Goal: Task Accomplishment & Management: Use online tool/utility

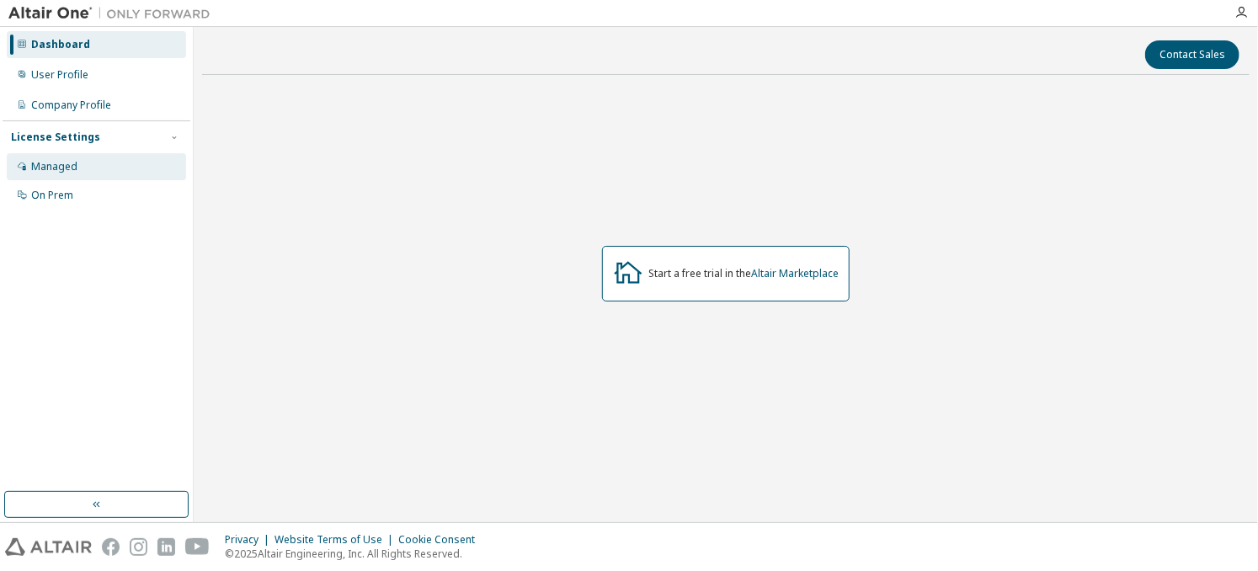
click at [69, 164] on div "Managed" at bounding box center [54, 166] width 46 height 13
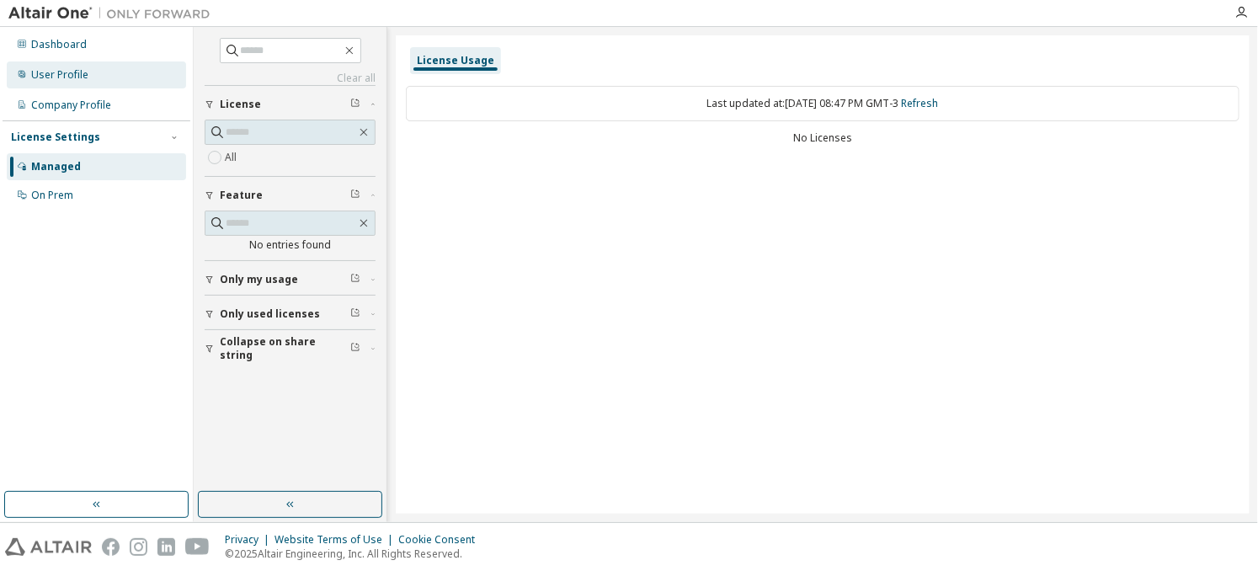
click at [67, 83] on div "User Profile" at bounding box center [96, 74] width 179 height 27
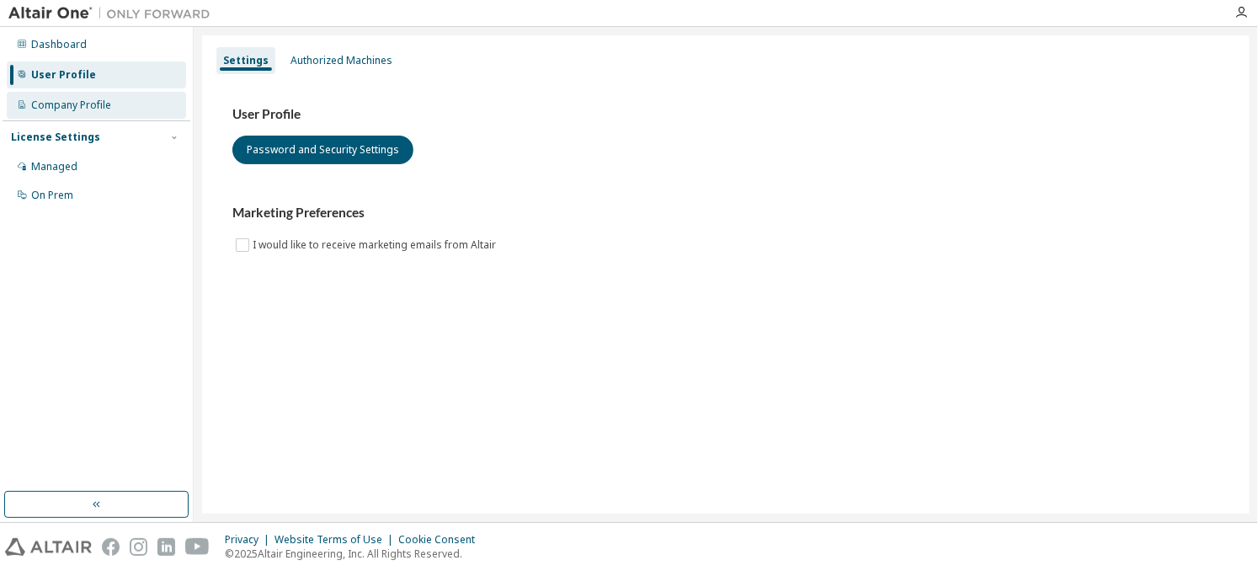
click at [83, 116] on div "Company Profile" at bounding box center [96, 105] width 179 height 27
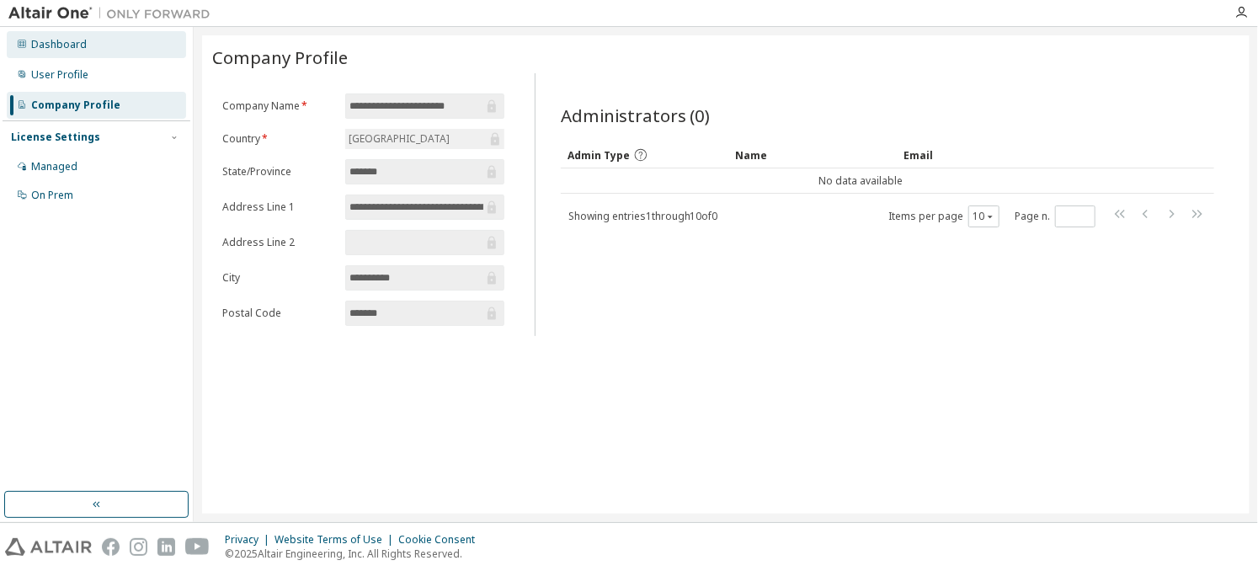
click at [80, 55] on div "Dashboard" at bounding box center [96, 44] width 179 height 27
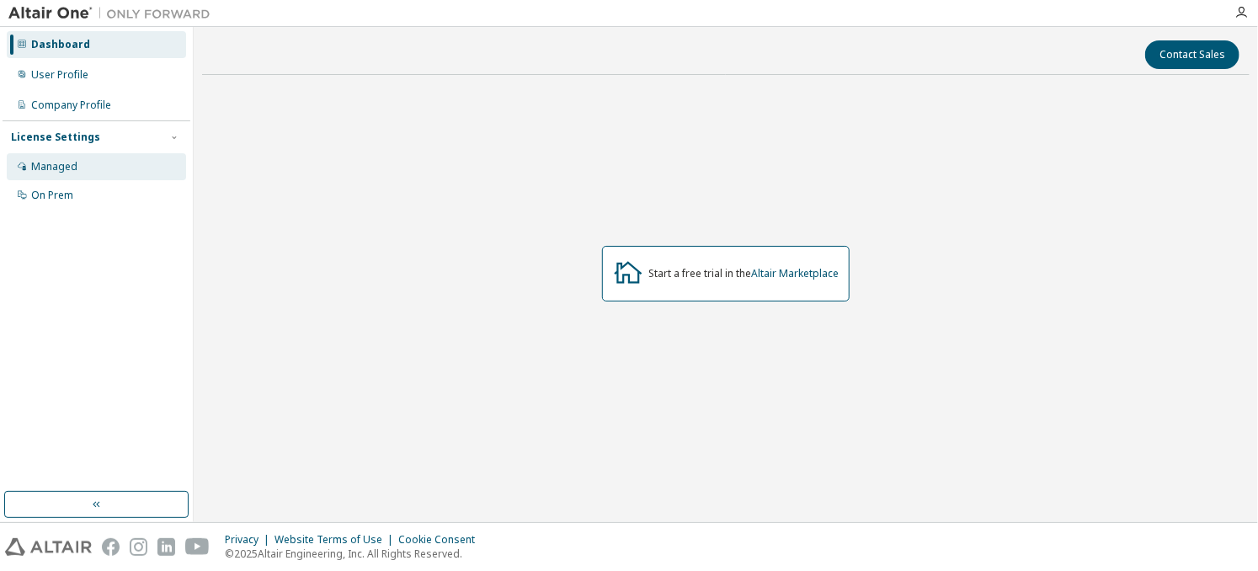
click at [67, 167] on div "Managed" at bounding box center [54, 166] width 46 height 13
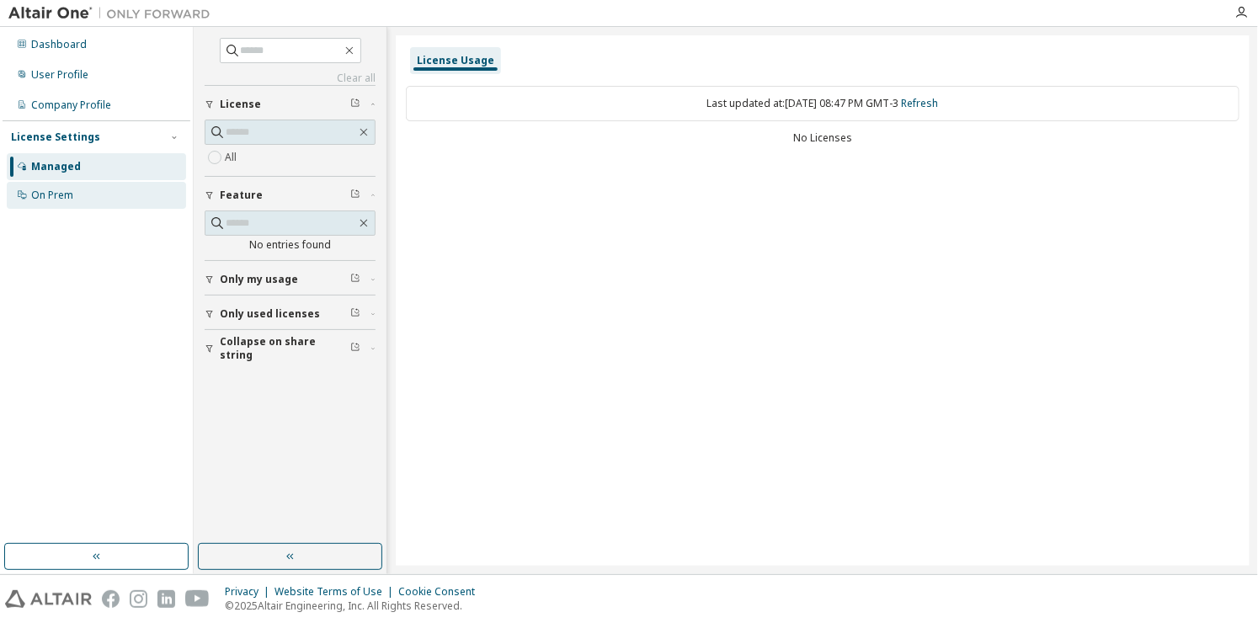
click at [92, 199] on div "On Prem" at bounding box center [96, 195] width 179 height 27
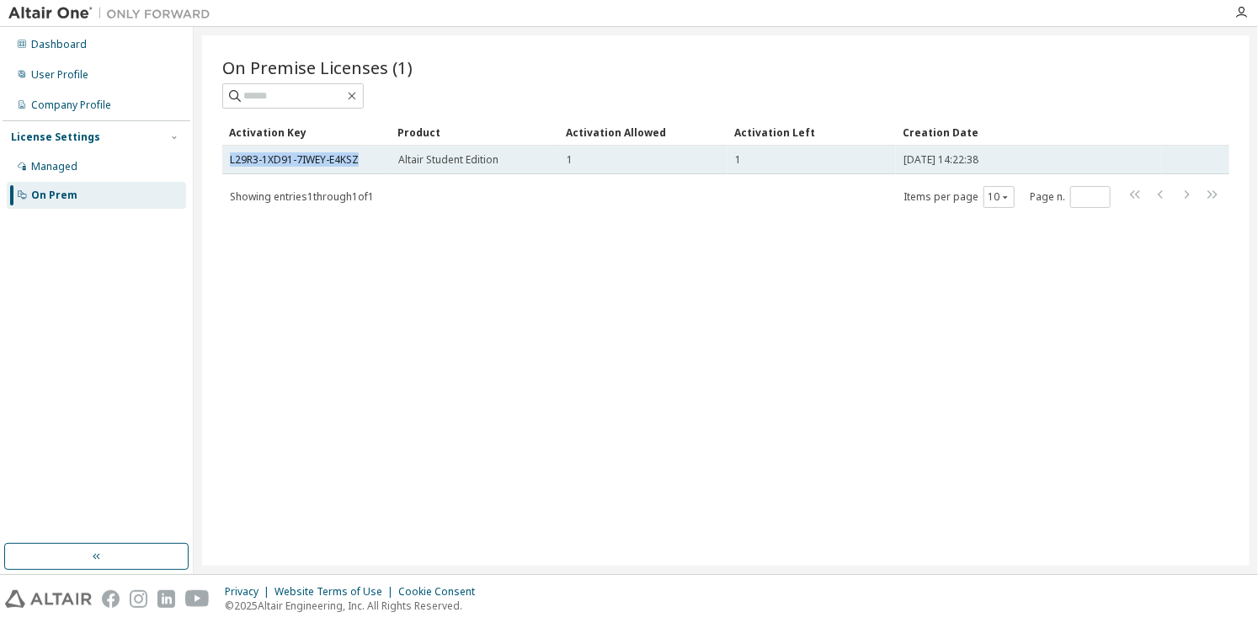
drag, startPoint x: 355, startPoint y: 160, endPoint x: 232, endPoint y: 165, distance: 123.9
click at [232, 165] on td "L29R3-1XD91-7IWEY-E4KSZ" at bounding box center [306, 160] width 168 height 29
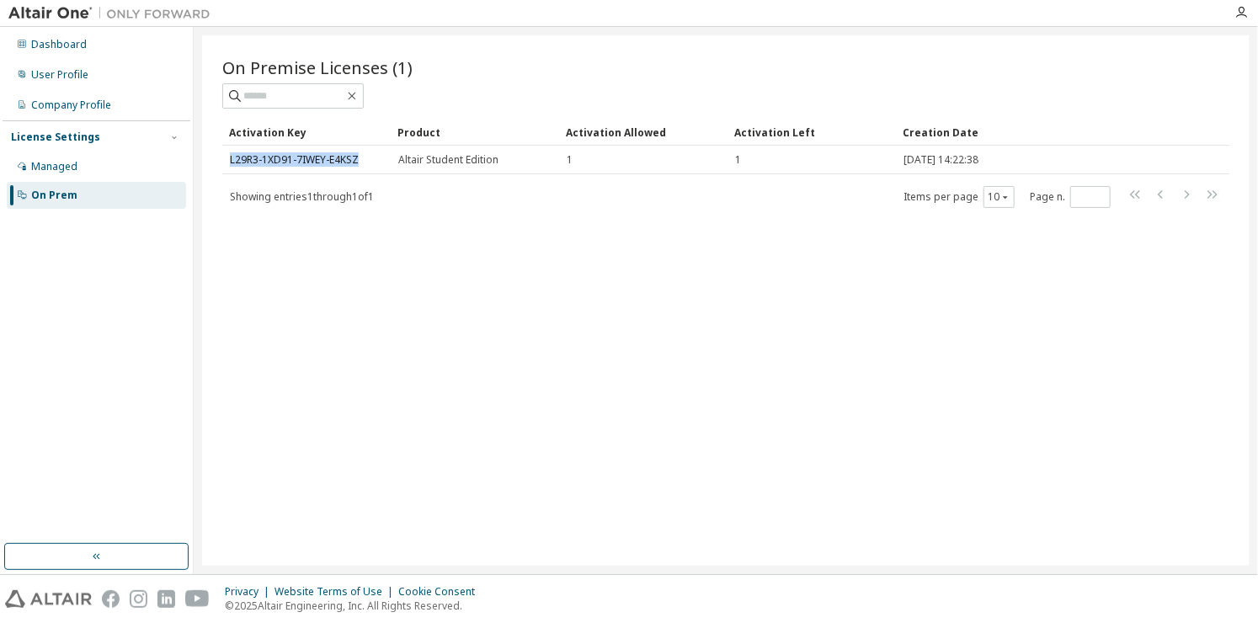
copy link "L29R3-1XD91-7IWEY-E4KSZ"
